Goal: Use online tool/utility: Utilize a website feature to perform a specific function

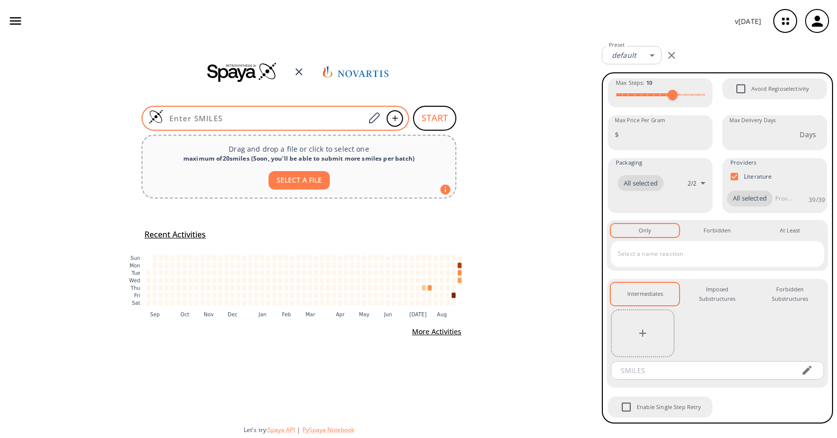
type input "Cc1cc2c(F)c(NC(=O)c3c(Cl)cnc(N4CCC(C)C(F)(F)C4)c3-c3cccnn3)ccn2n1"
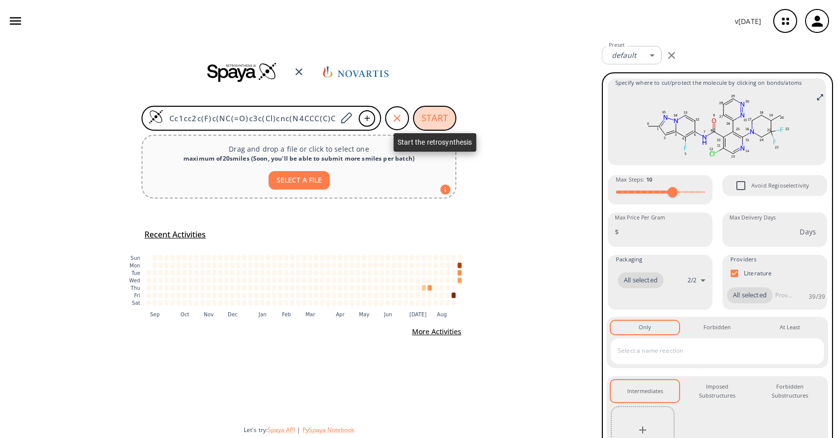
click at [427, 124] on button "START" at bounding box center [434, 118] width 43 height 25
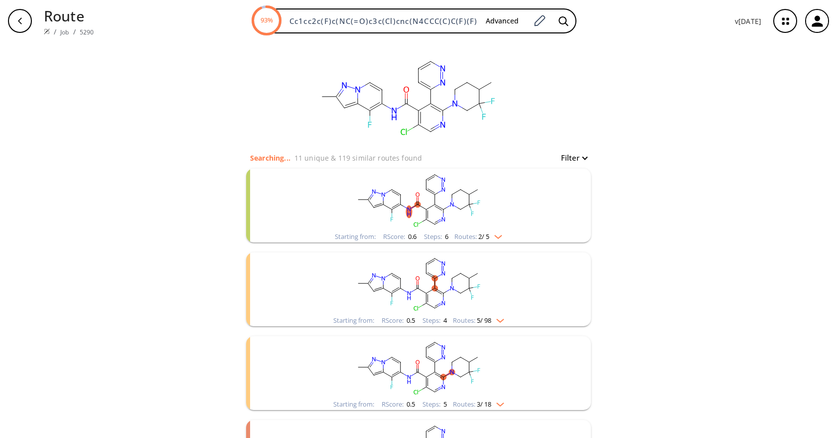
click at [136, 172] on div "clear Searching... 11 unique & 119 similar routes found Filter Starting from: R…" at bounding box center [418, 295] width 837 height 506
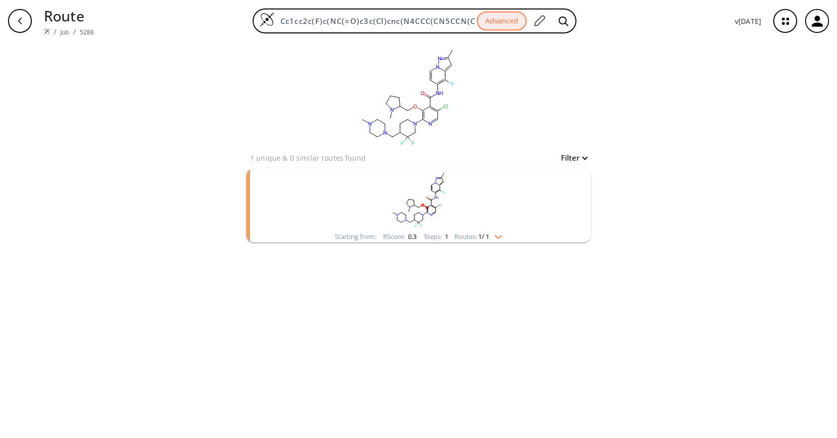
click at [641, 165] on div "clear 1 unique & 0 similar routes found Filter Starting from: RScore : 0.3 Step…" at bounding box center [418, 240] width 837 height 396
click at [121, 257] on div "clear 1 unique & 0 similar routes found Filter Starting from: RScore : 0.3 Step…" at bounding box center [418, 240] width 837 height 396
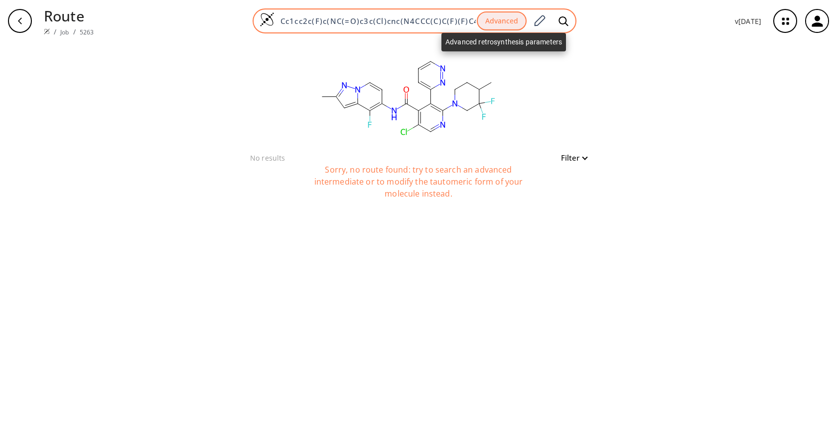
click at [494, 15] on button "Advanced" at bounding box center [502, 20] width 50 height 19
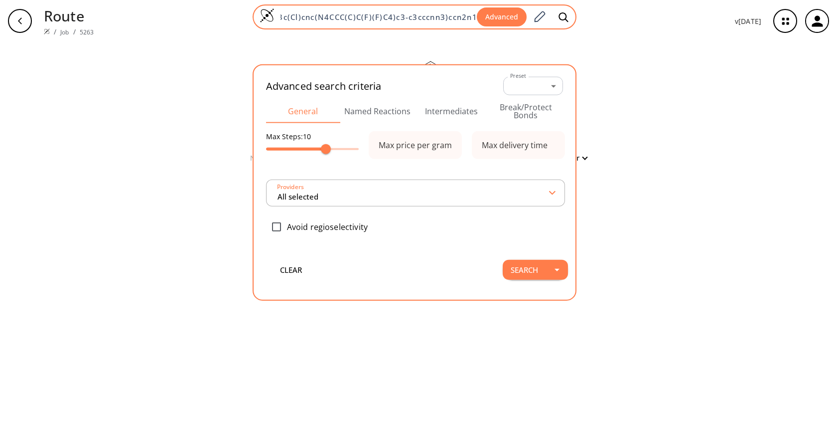
type input "All selected"
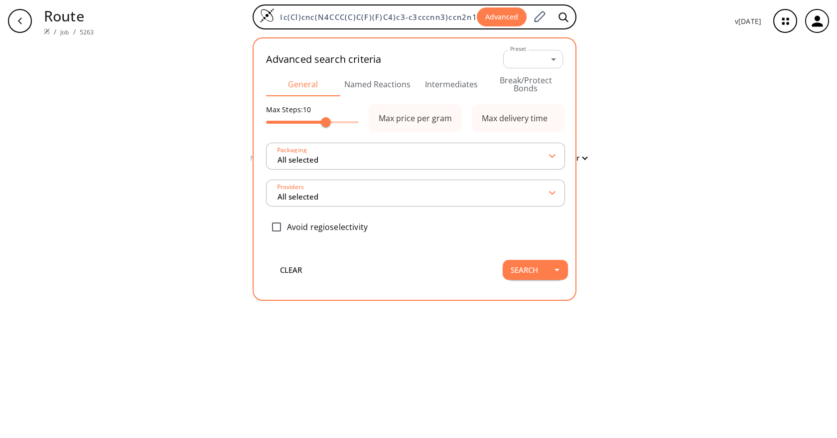
click at [385, 83] on button "Named Reactions" at bounding box center [377, 84] width 74 height 24
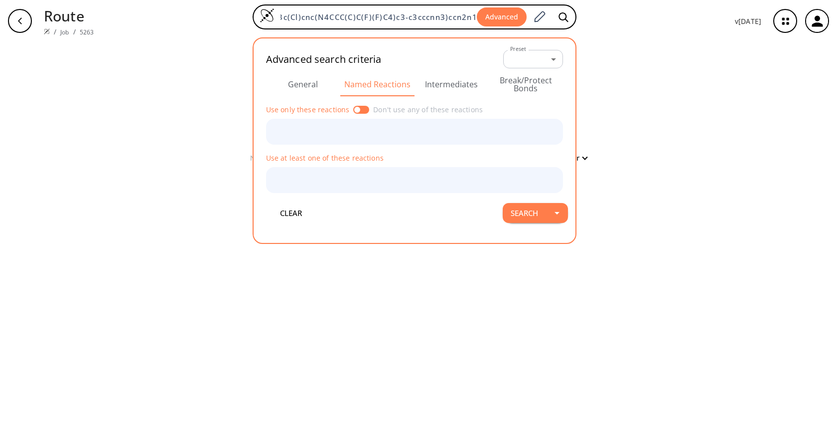
scroll to position [0, 0]
click at [438, 86] on button "Intermediates" at bounding box center [452, 84] width 74 height 24
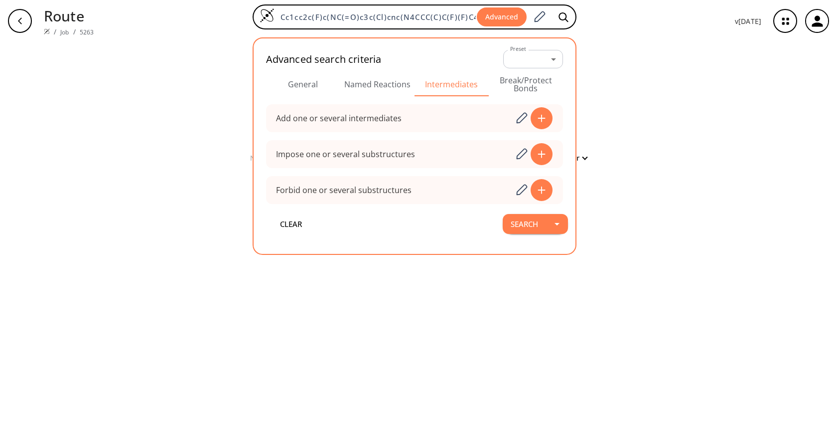
click at [528, 83] on button "Break/Protect Bonds" at bounding box center [526, 84] width 74 height 24
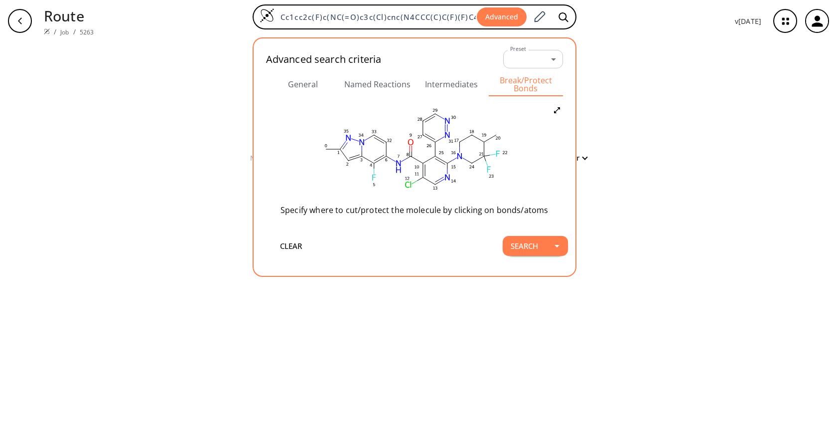
click at [307, 85] on button "General" at bounding box center [303, 84] width 74 height 24
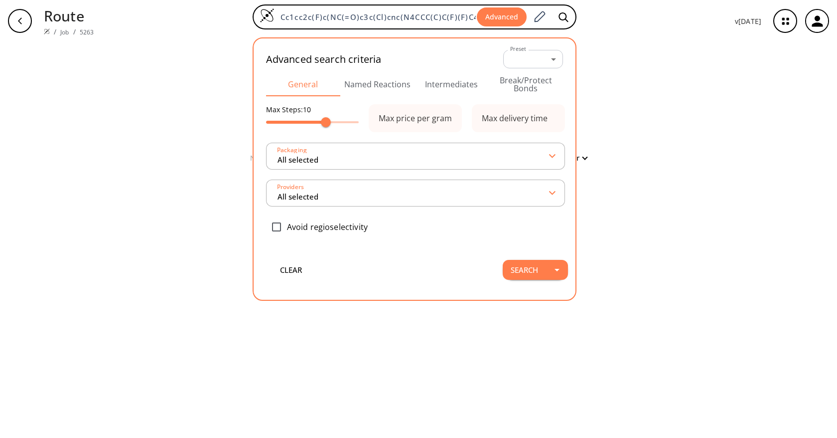
click at [668, 83] on div "clear No results Filter Sorry, no route found: try to search an advanced interm…" at bounding box center [418, 240] width 837 height 396
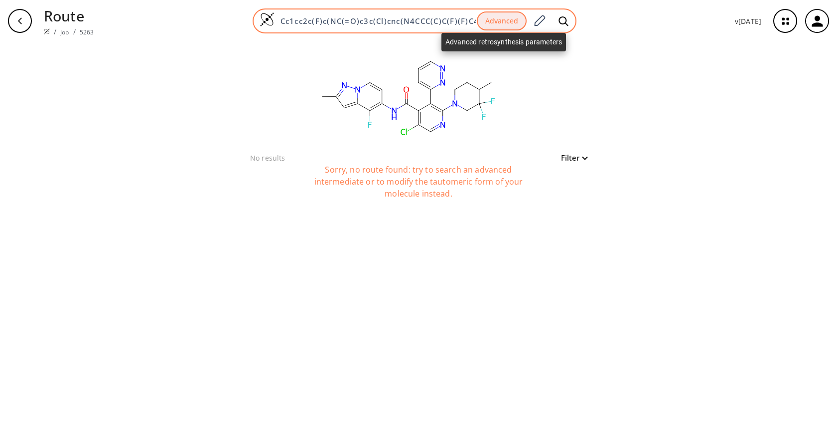
click at [505, 26] on button "Advanced" at bounding box center [502, 20] width 50 height 19
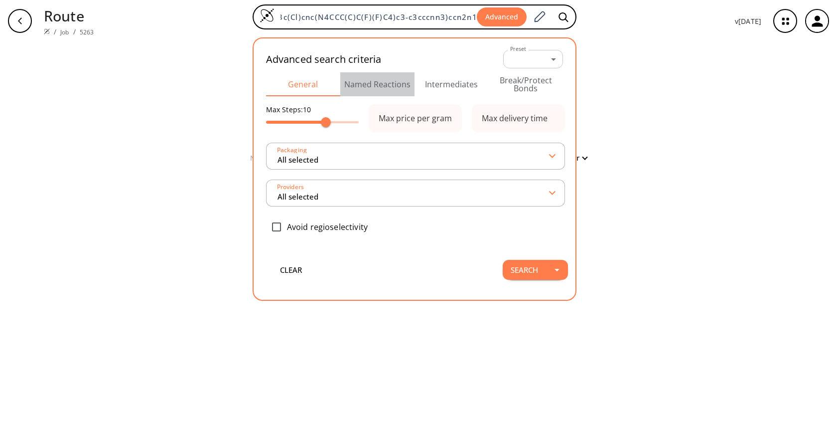
click at [383, 90] on button "Named Reactions" at bounding box center [377, 84] width 74 height 24
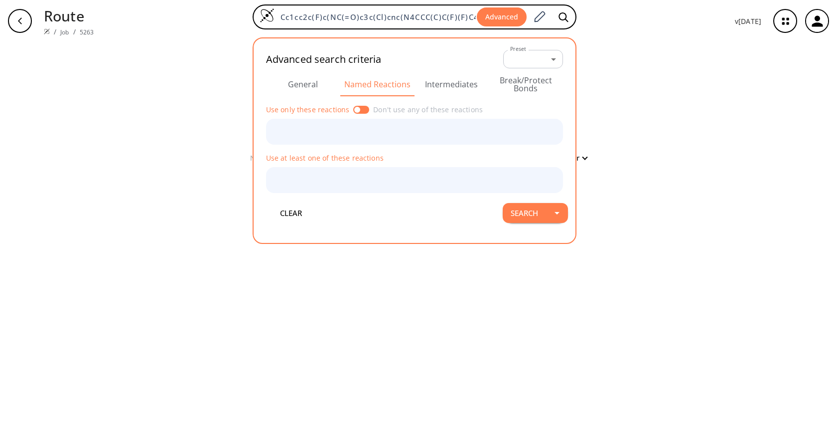
drag, startPoint x: 462, startPoint y: 82, endPoint x: 500, endPoint y: 84, distance: 38.0
click at [462, 82] on button "Intermediates" at bounding box center [452, 84] width 74 height 24
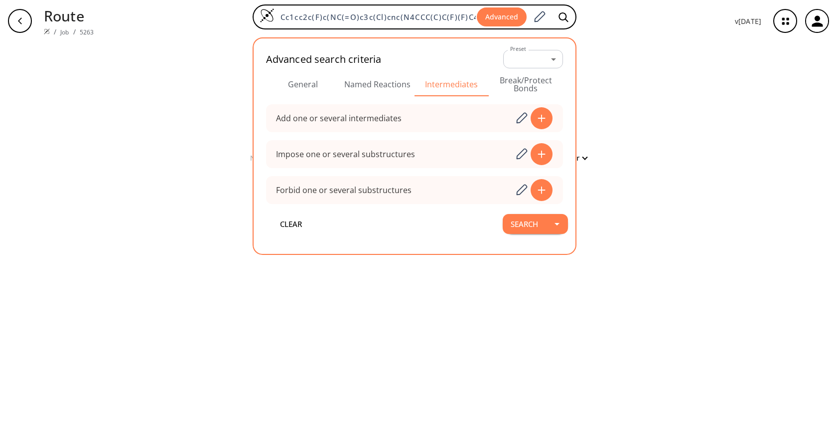
drag, startPoint x: 530, startPoint y: 83, endPoint x: 539, endPoint y: 84, distance: 8.5
click at [530, 83] on button "Break/Protect Bonds" at bounding box center [526, 84] width 74 height 24
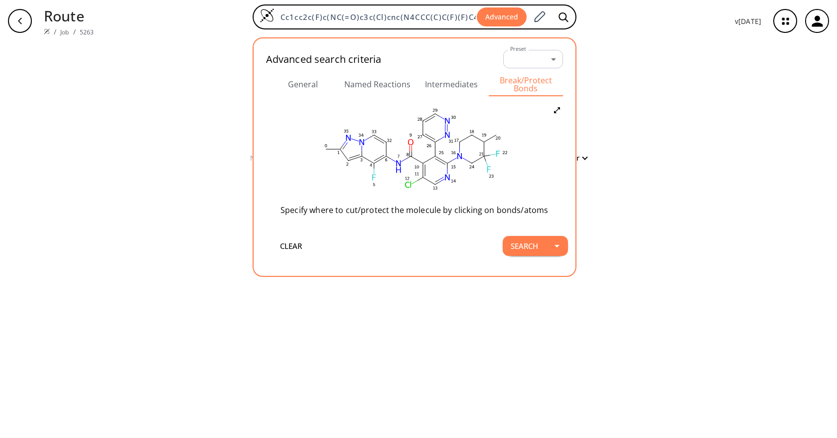
click at [684, 98] on div "clear No results Filter Sorry, no route found: try to search an advanced interm…" at bounding box center [418, 240] width 837 height 396
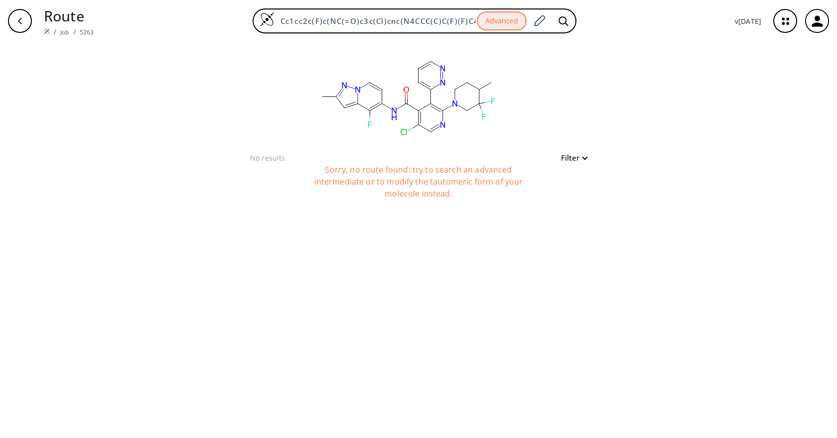
click at [666, 55] on div "clear No results Filter Sorry, no route found: try to search an advanced interm…" at bounding box center [418, 240] width 837 height 396
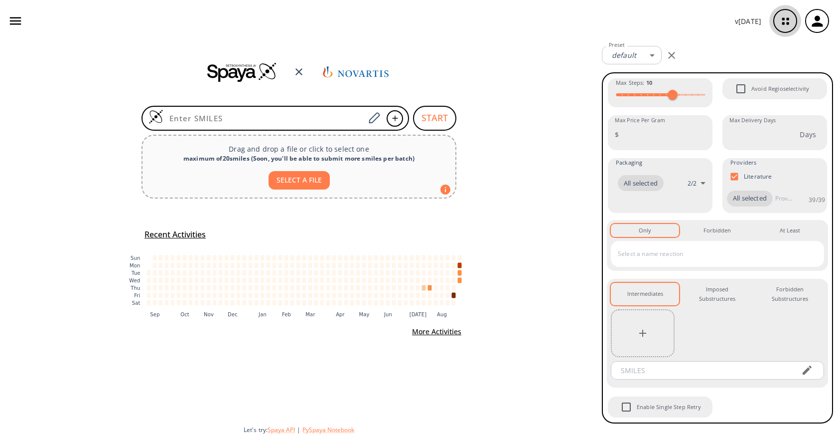
click at [777, 24] on icon "button" at bounding box center [785, 21] width 26 height 26
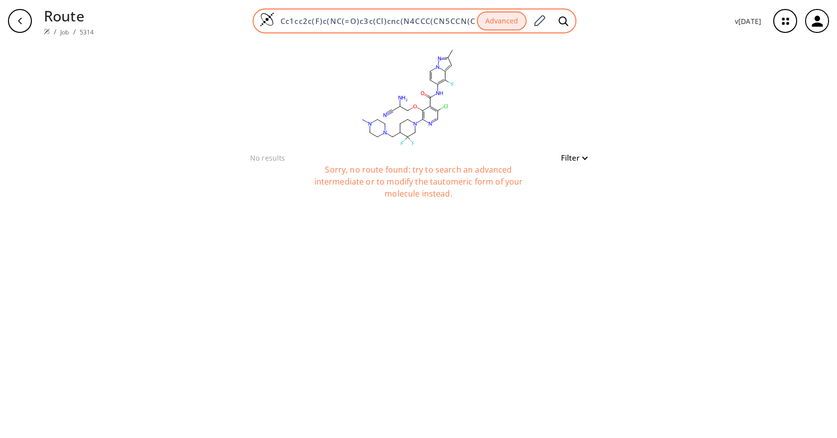
drag, startPoint x: 0, startPoint y: 0, endPoint x: 305, endPoint y: 16, distance: 305.9
click at [305, 16] on input "Cc1cc2c(F)c(NC(=O)c3c(Cl)cnc(N4CCC(CN5CCN(C)CC5)C(F)(F)C4)c3OCC(N)C#N)ccn2n1" at bounding box center [376, 21] width 202 height 10
click at [308, 18] on input "Cc1cc2c(F)c(NC(=O)c3c(Cl)cnc(N4CCC(CN5CCN(C)CC5)C(F)(F)C4)c3OCC(N)C#N)ccn2n1" at bounding box center [376, 21] width 202 height 10
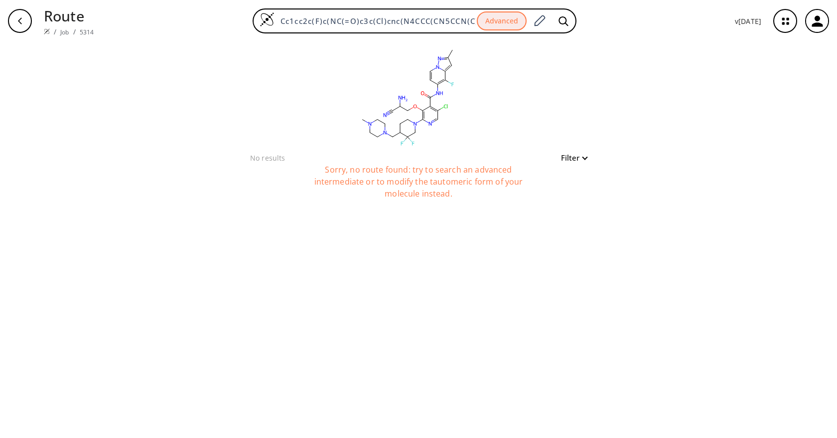
click at [594, 85] on div "clear No results Filter Sorry, no route found: try to search an advanced interm…" at bounding box center [418, 127] width 369 height 171
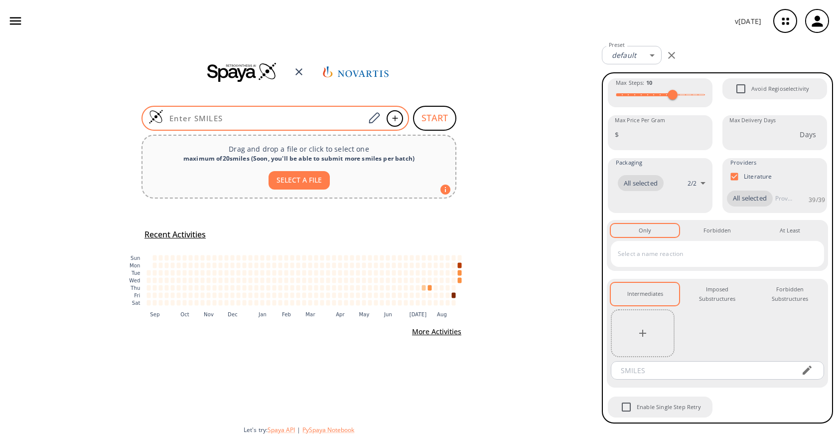
click at [317, 117] on input at bounding box center [263, 118] width 201 height 10
paste input "Cc1cc2c(F)c(NC(=O)c3c(Cl)cnc(N4CCC(CN5CCN(C)CC5)C(F)(F)C4)c3OCC(N)C#N)ccn2n1"
type input "Cc1cc2c(F)c(NC(=O)c3c(Cl)cnc(N4CCC(CN5CCN(C)CC5)C(F)(F)C4)c3OCC(N)C#N)ccn2n1"
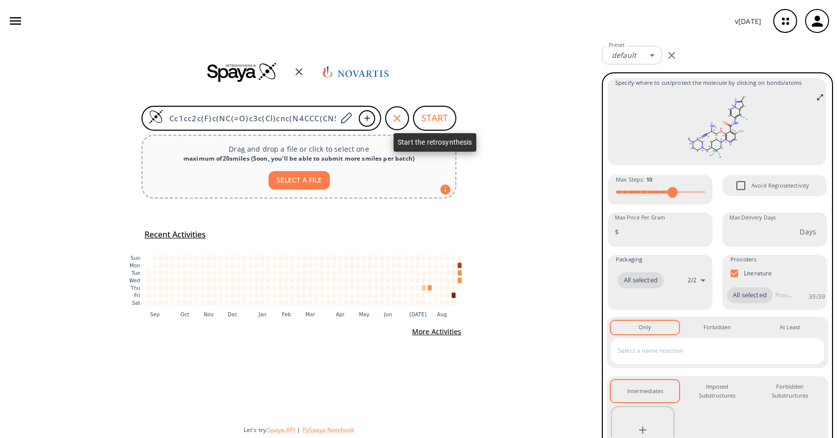
click at [417, 119] on button "START" at bounding box center [434, 118] width 43 height 25
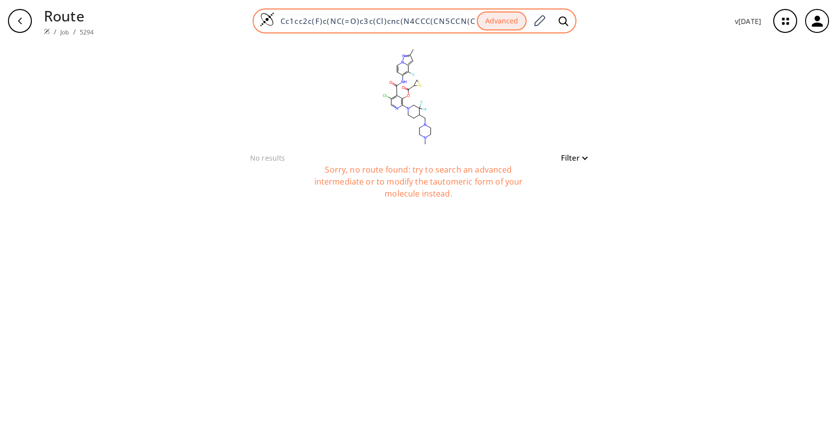
click at [420, 15] on div "Cc1cc2c(F)c(NC(=O)c3c(Cl)cnc(N4CCC(CN5CCN(C)CC5)C(F)(F)C4)c3OC(=O)C3CS3)ccn2n1 …" at bounding box center [415, 20] width 324 height 25
click at [418, 20] on input "Cc1cc2c(F)c(NC(=O)c3c(Cl)cnc(N4CCC(CN5CCN(C)CC5)C(F)(F)C4)c3OC(=O)C3CS3)ccn2n1" at bounding box center [376, 21] width 202 height 10
click at [417, 20] on input "Cc1cc2c(F)c(NC(=O)c3c(Cl)cnc(N4CCC(CN5CCN(C)CC5)C(F)(F)C4)c3OC(=O)C3CS3)ccn2n1" at bounding box center [376, 21] width 202 height 10
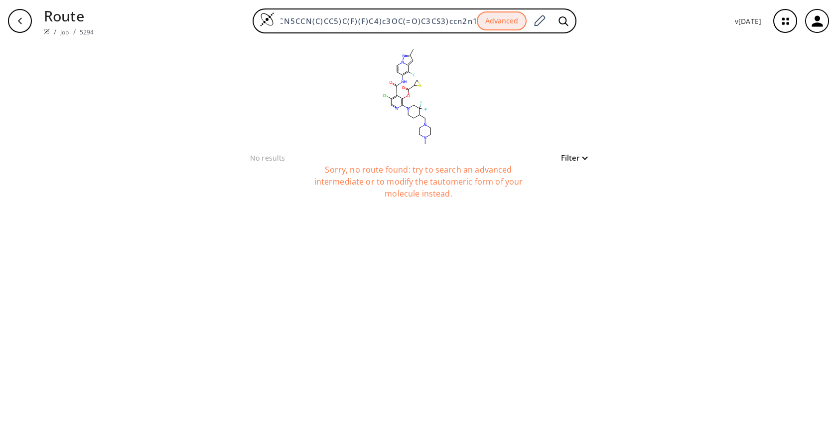
scroll to position [0, 0]
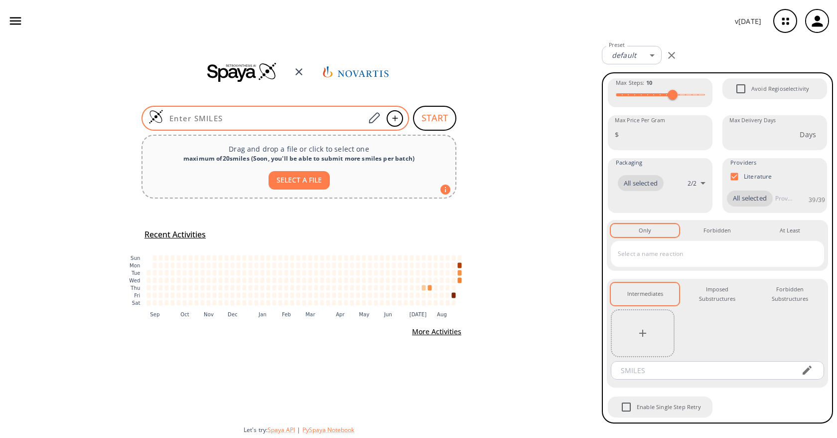
click at [314, 113] on input at bounding box center [263, 118] width 201 height 10
paste input "Cc1cc2c(F)c(NC(=O)c3c(Cl)cnc(N4CCC(CN5CCN(C)CC5)C(F)(F)C4)c3OC(=O)C3CS3)ccn2n1"
type input "Cc1cc2c(F)c(NC(=O)c3c(Cl)cnc(N4CCC(CN5CCN(C)CC5)C(F)(F)C4)c3OC(=O)C3CS3)ccn2n1"
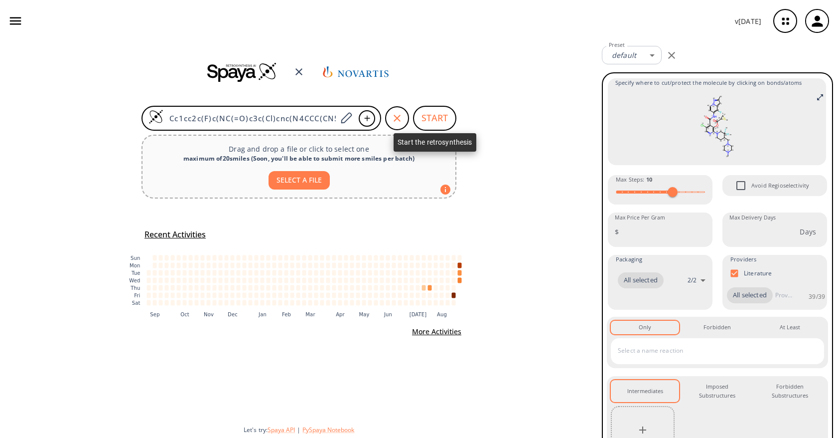
click at [442, 121] on button "START" at bounding box center [434, 118] width 43 height 25
